Goal: Check status

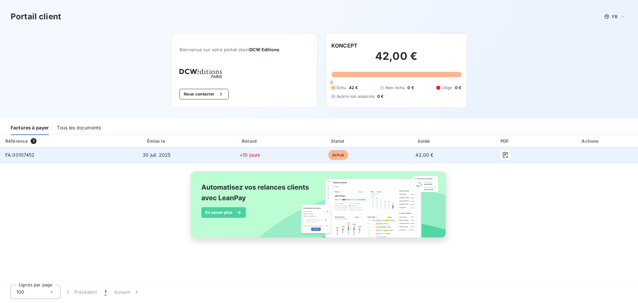
click at [10, 155] on span "FA.00107452" at bounding box center [20, 155] width 30 height 6
click at [340, 153] on span "échue" at bounding box center [338, 155] width 20 height 10
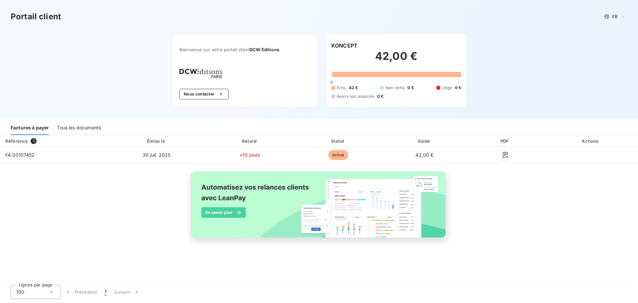
click at [258, 165] on div "Référence 1 Émise le Retard Statut Solde PDF Actions FA.00107452 [DATE] +10 jou…" at bounding box center [319, 194] width 638 height 118
click at [361, 50] on h2 "42,00 €" at bounding box center [396, 60] width 130 height 20
click at [198, 60] on div "Bienvenue sur votre portail client DCW Editions . Nous contacter" at bounding box center [244, 70] width 147 height 74
click at [22, 63] on div "Portail client FR Bienvenue sur votre portail client DCW Editions . Nous contac…" at bounding box center [319, 59] width 638 height 118
click at [152, 113] on div "Portail client FR Bienvenue sur votre portail client DCW Editions . Nous contac…" at bounding box center [319, 59] width 638 height 118
